Goal: Transaction & Acquisition: Purchase product/service

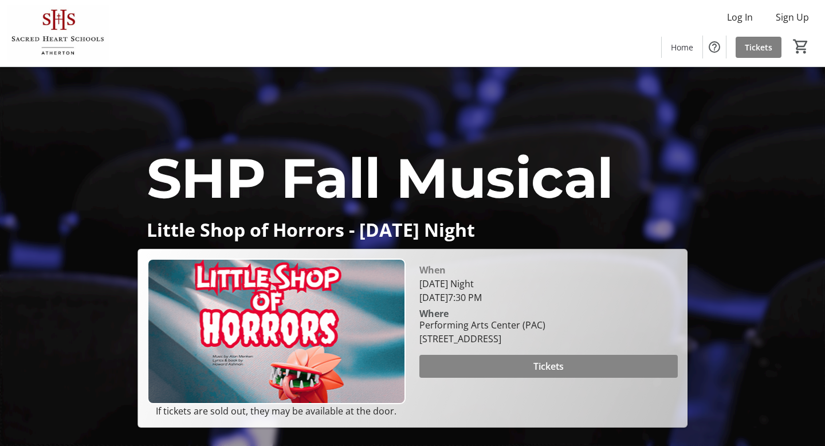
click at [500, 377] on span at bounding box center [549, 366] width 258 height 28
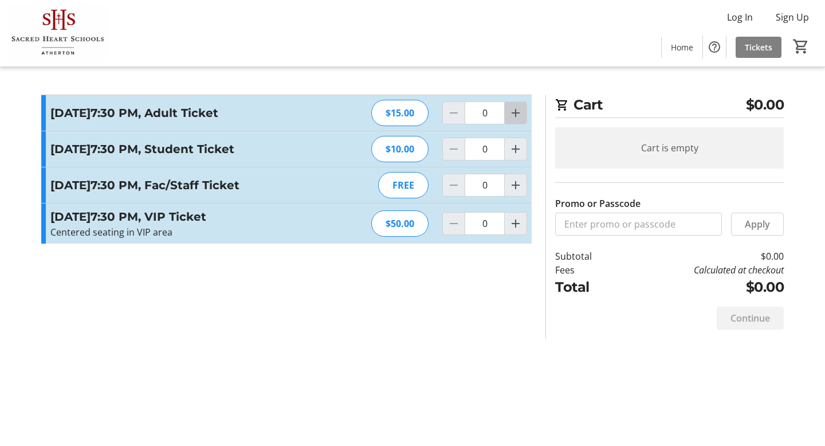
click at [518, 113] on mat-icon "Increment by one" at bounding box center [516, 113] width 14 height 14
type input "1"
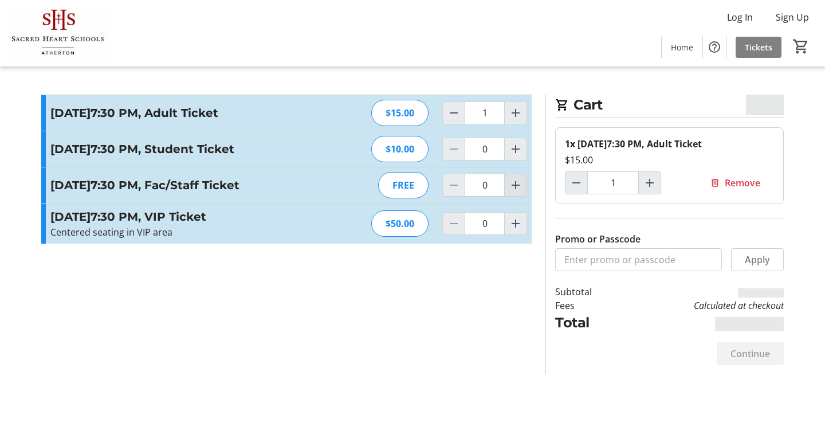
click at [515, 192] on mat-icon "Increment by one" at bounding box center [516, 185] width 14 height 14
type input "1"
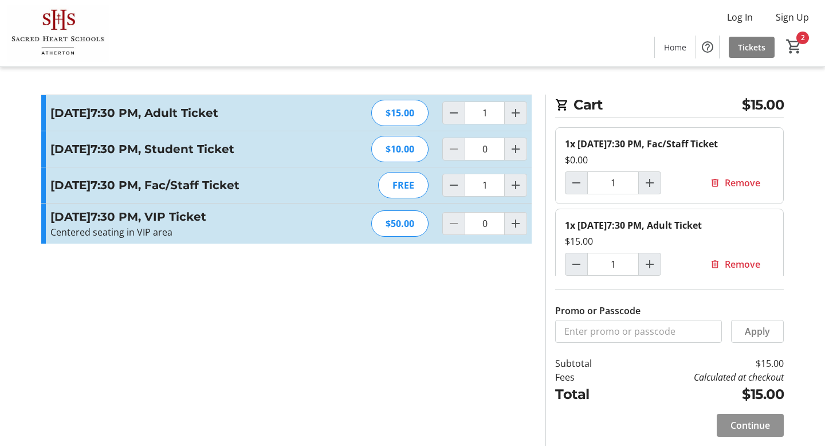
click at [739, 422] on span "Continue" at bounding box center [751, 425] width 40 height 14
